Goal: Transaction & Acquisition: Purchase product/service

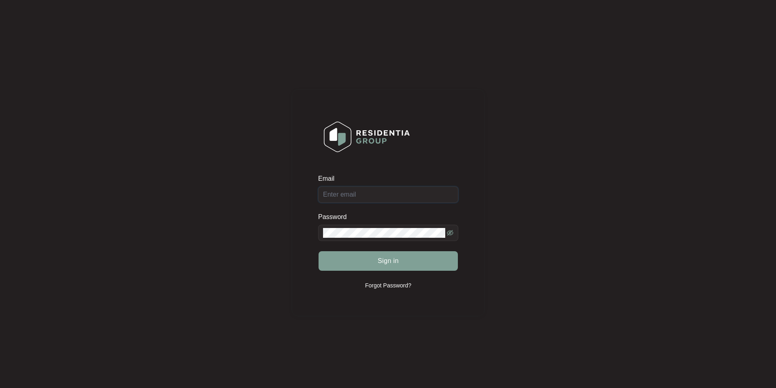
type input "[EMAIL_ADDRESS][DOMAIN_NAME]"
click at [376, 263] on button "Sign in" at bounding box center [387, 261] width 139 height 20
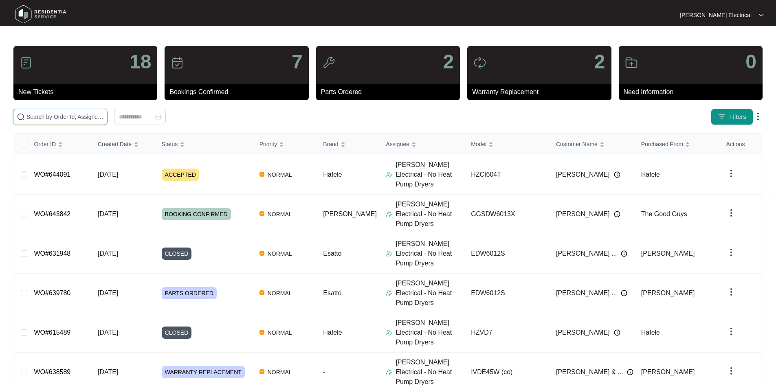
click at [104, 116] on input "text" at bounding box center [64, 116] width 77 height 9
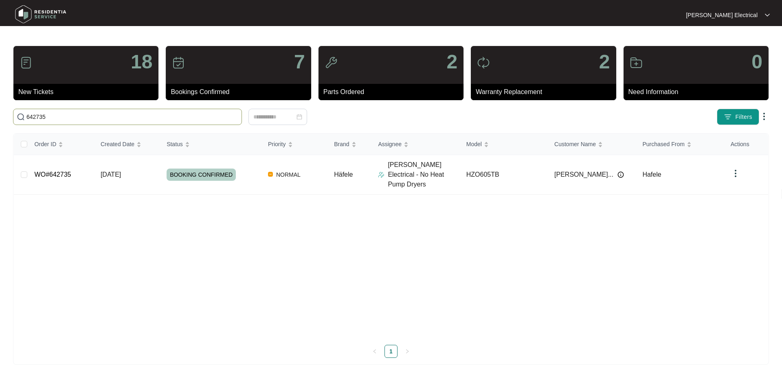
type input "642735"
click at [150, 172] on td "[DATE]" at bounding box center [127, 174] width 66 height 39
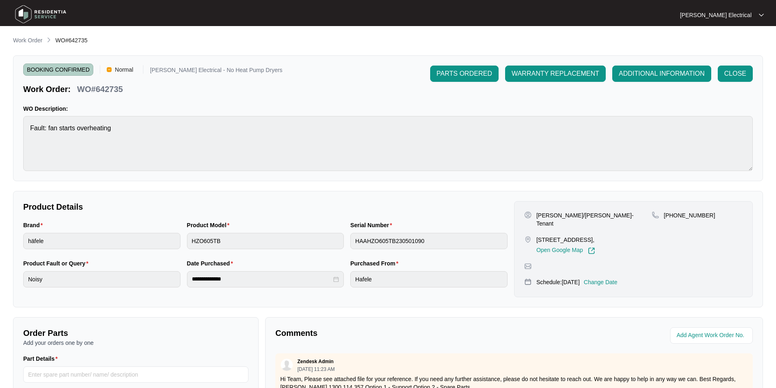
scroll to position [152, 0]
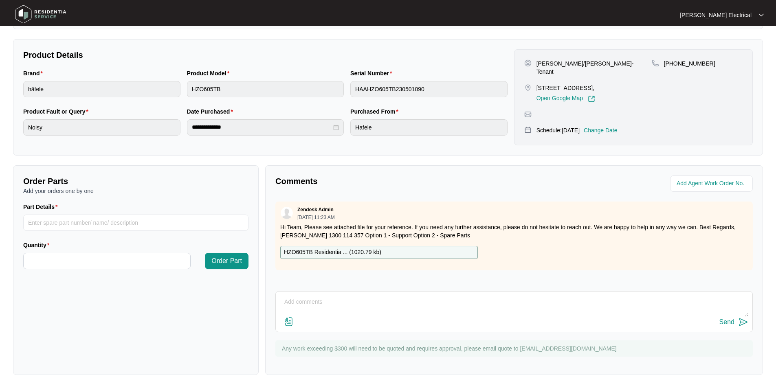
click at [307, 252] on p "HZO605TB Residentia ... ( 1020.79 kb )" at bounding box center [332, 252] width 97 height 9
click at [49, 223] on input "Part Details" at bounding box center [135, 223] width 225 height 16
paste input "SP10018"
type input "SP10018"
click at [46, 262] on input "Quantity" at bounding box center [107, 260] width 167 height 15
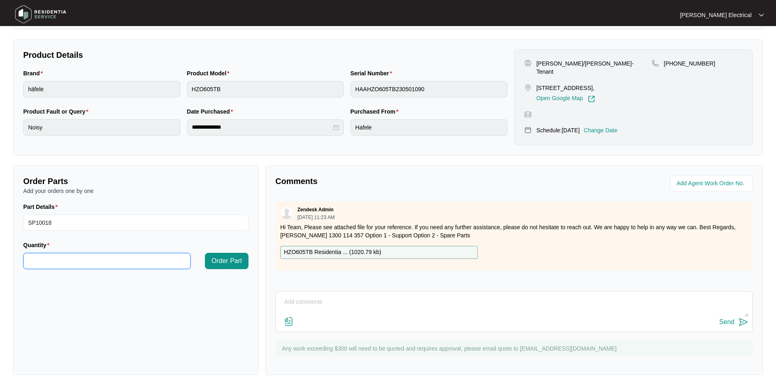
type input "*"
click at [221, 258] on span "Order Part" at bounding box center [226, 261] width 31 height 10
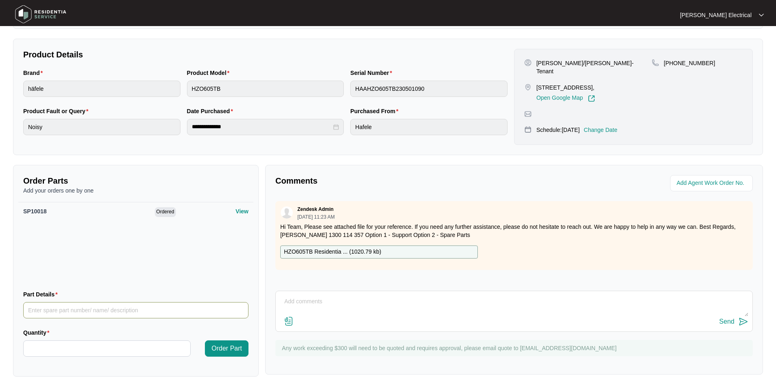
click at [33, 310] on input "Part Details" at bounding box center [135, 310] width 225 height 16
paste input "SP10029"
type input "SP10029"
click at [41, 349] on input "Quantity" at bounding box center [107, 348] width 167 height 15
type input "*"
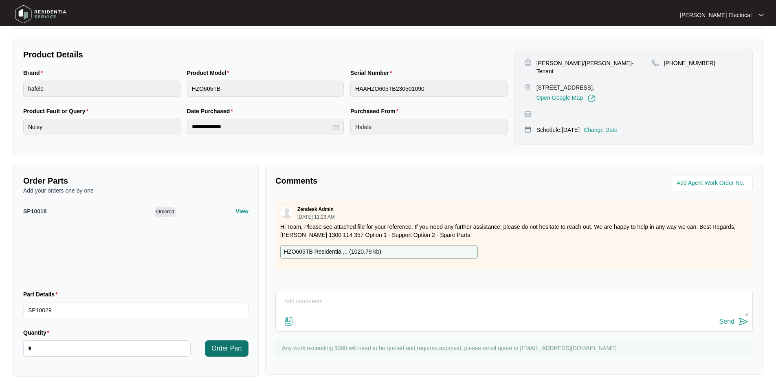
click at [229, 347] on span "Order Part" at bounding box center [226, 349] width 31 height 10
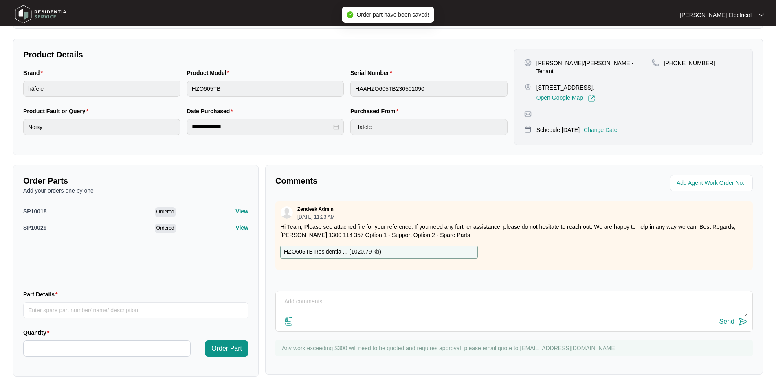
scroll to position [0, 0]
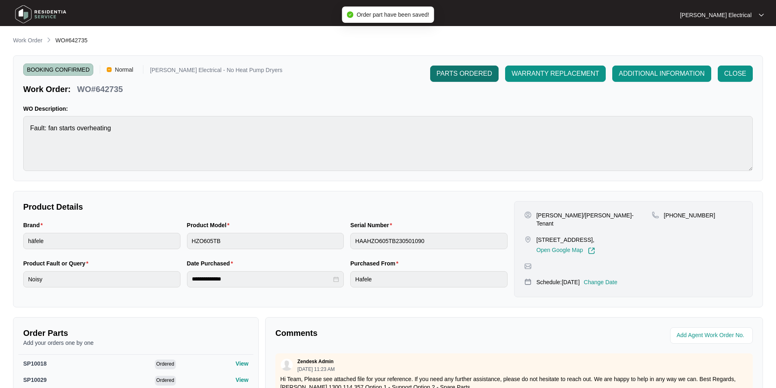
click at [462, 74] on span "PARTS ORDERED" at bounding box center [463, 74] width 55 height 10
